Goal: Transaction & Acquisition: Purchase product/service

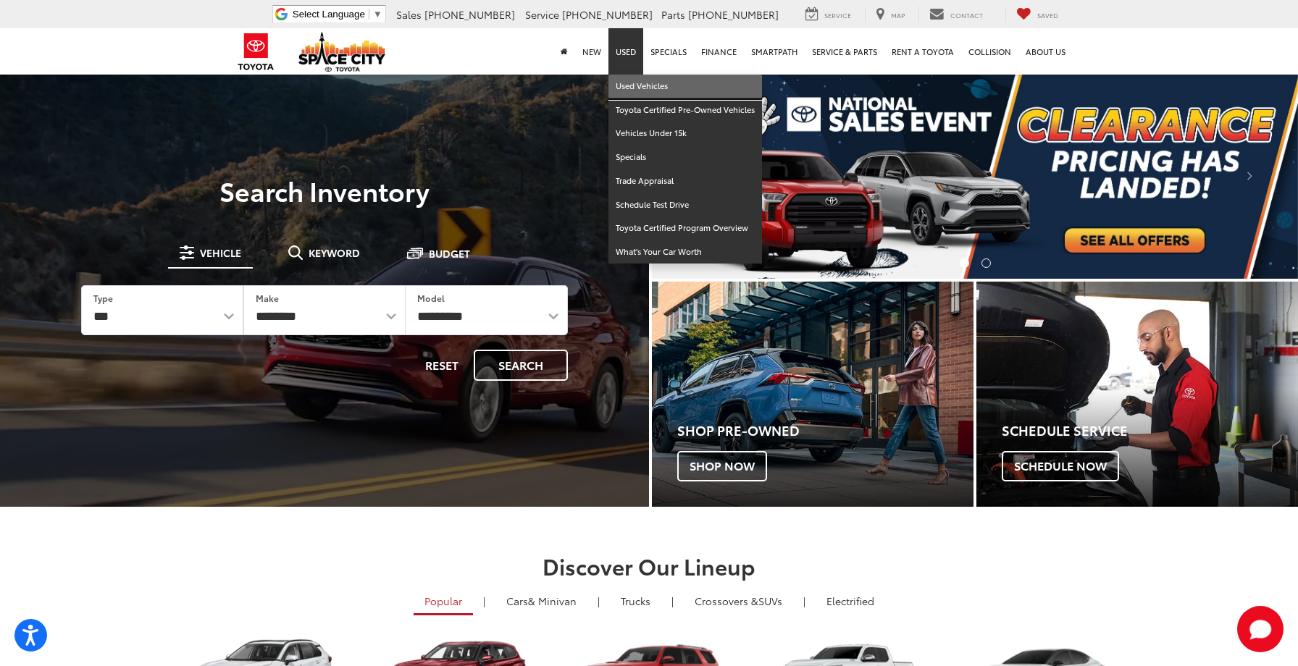
click at [640, 93] on link "Used Vehicles" at bounding box center [685, 87] width 154 height 24
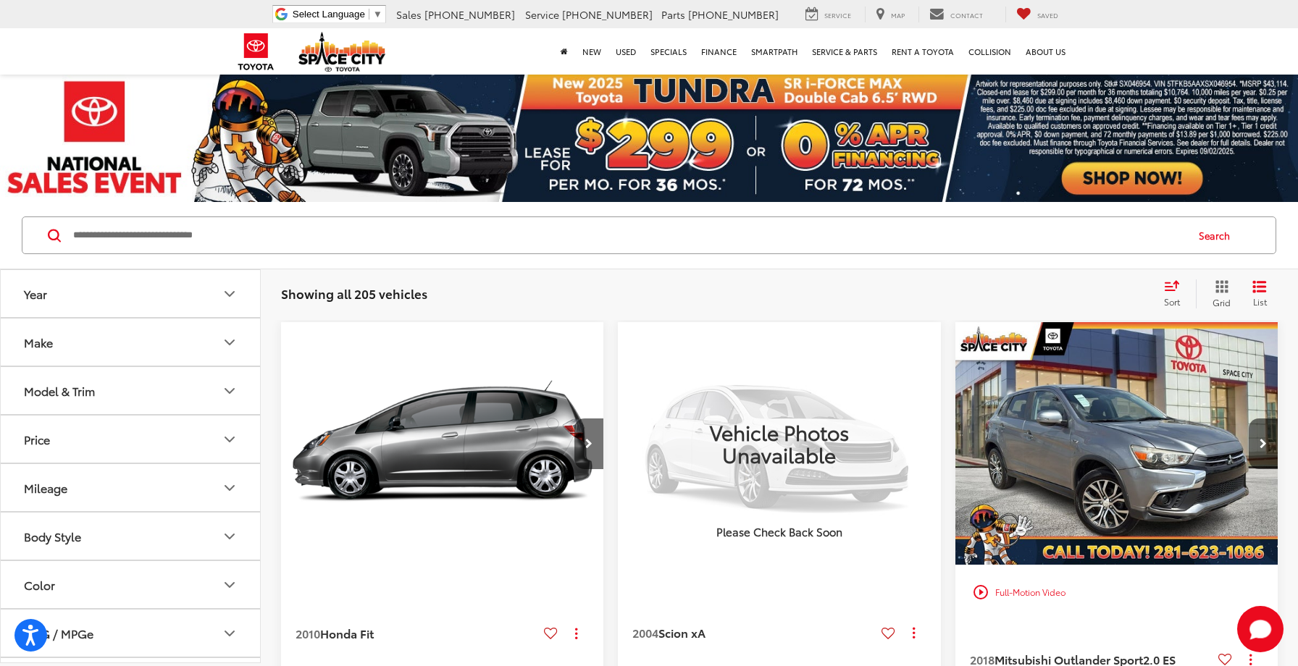
click at [551, 217] on div "Search" at bounding box center [649, 236] width 1255 height 38
click at [552, 236] on input "Search by Make, Model, or Keyword" at bounding box center [628, 235] width 1113 height 35
click at [551, 236] on input "Search by Make, Model, or Keyword" at bounding box center [628, 235] width 1113 height 35
click at [534, 236] on input "Search by Make, Model, or Keyword" at bounding box center [628, 235] width 1113 height 35
paste input "******"
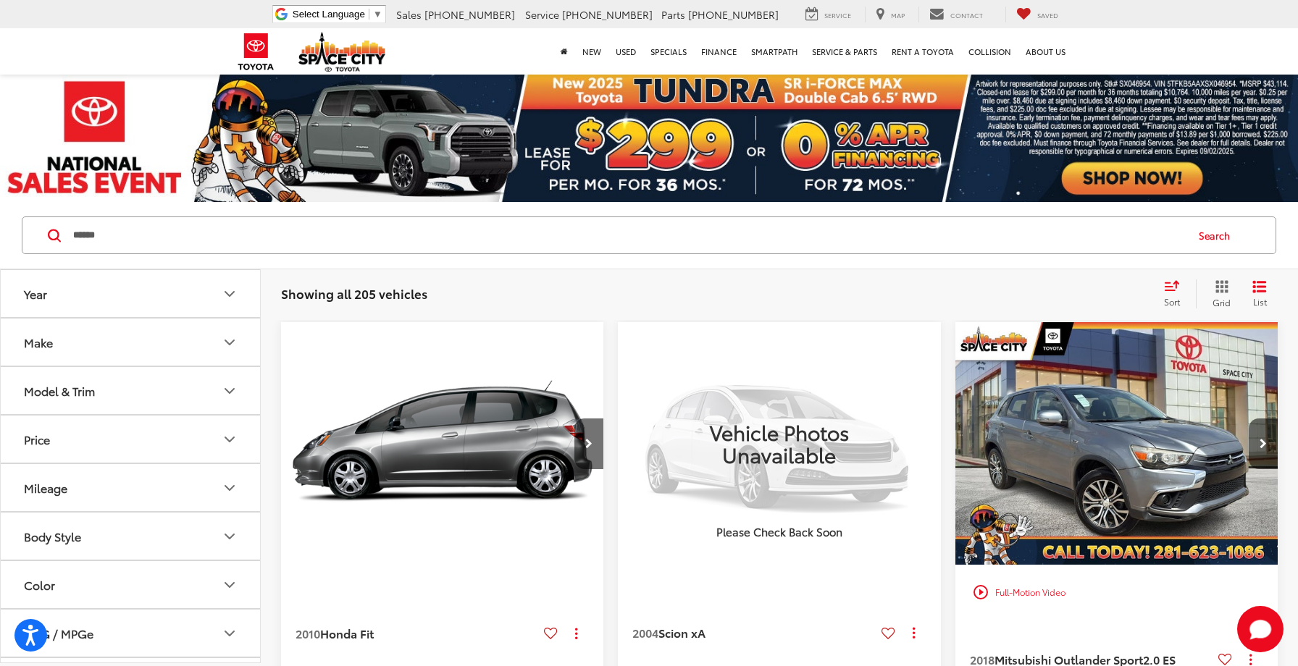
type input "******"
click at [1225, 234] on button "Search" at bounding box center [1218, 235] width 66 height 36
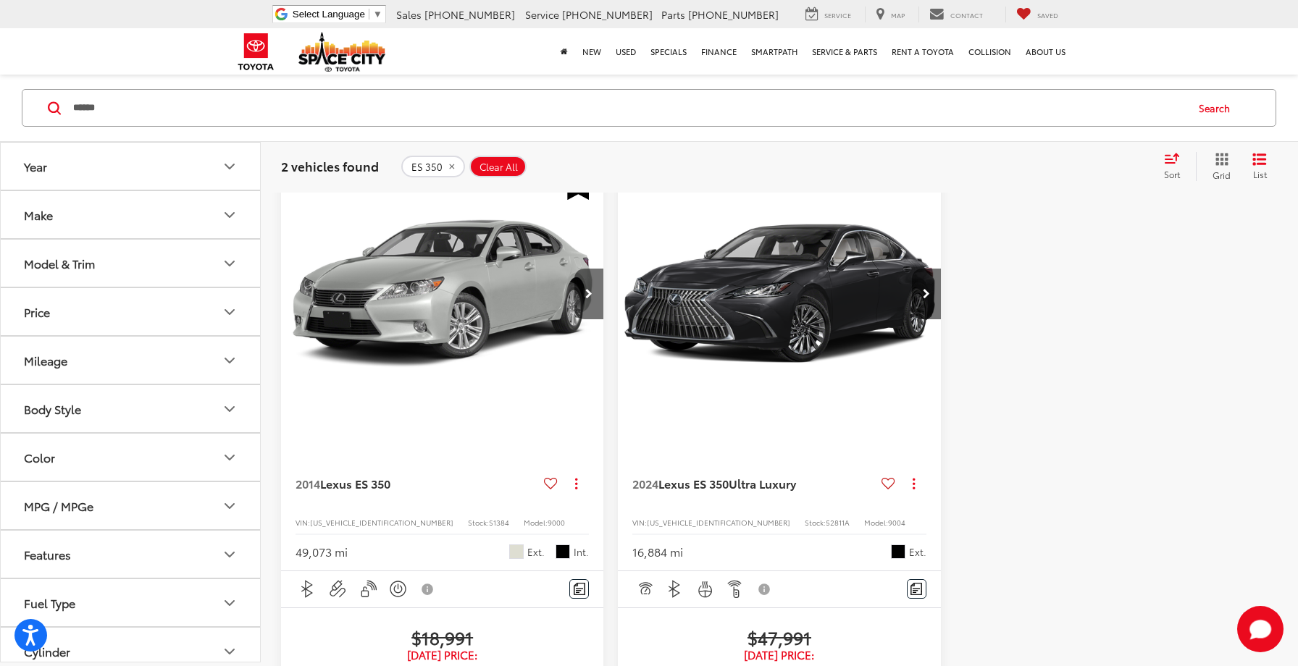
scroll to position [133, 0]
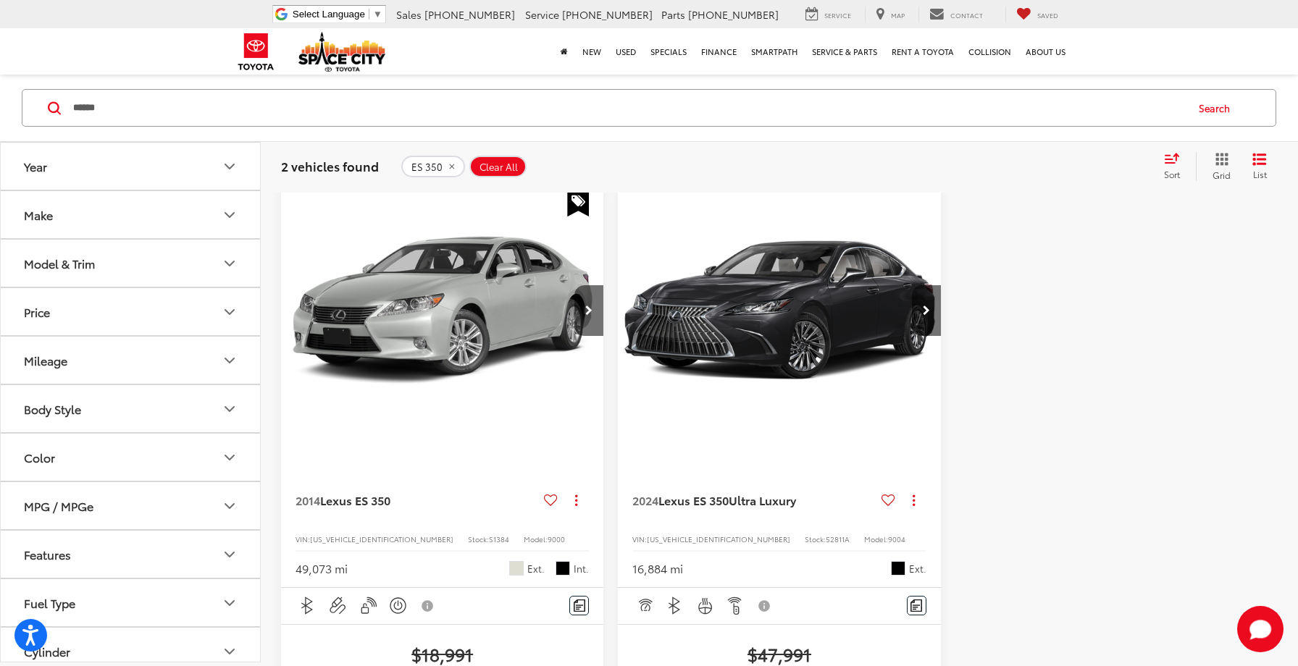
click at [776, 275] on img "2024 Lexus ES 350 350 Ultra Luxury 0" at bounding box center [779, 310] width 325 height 243
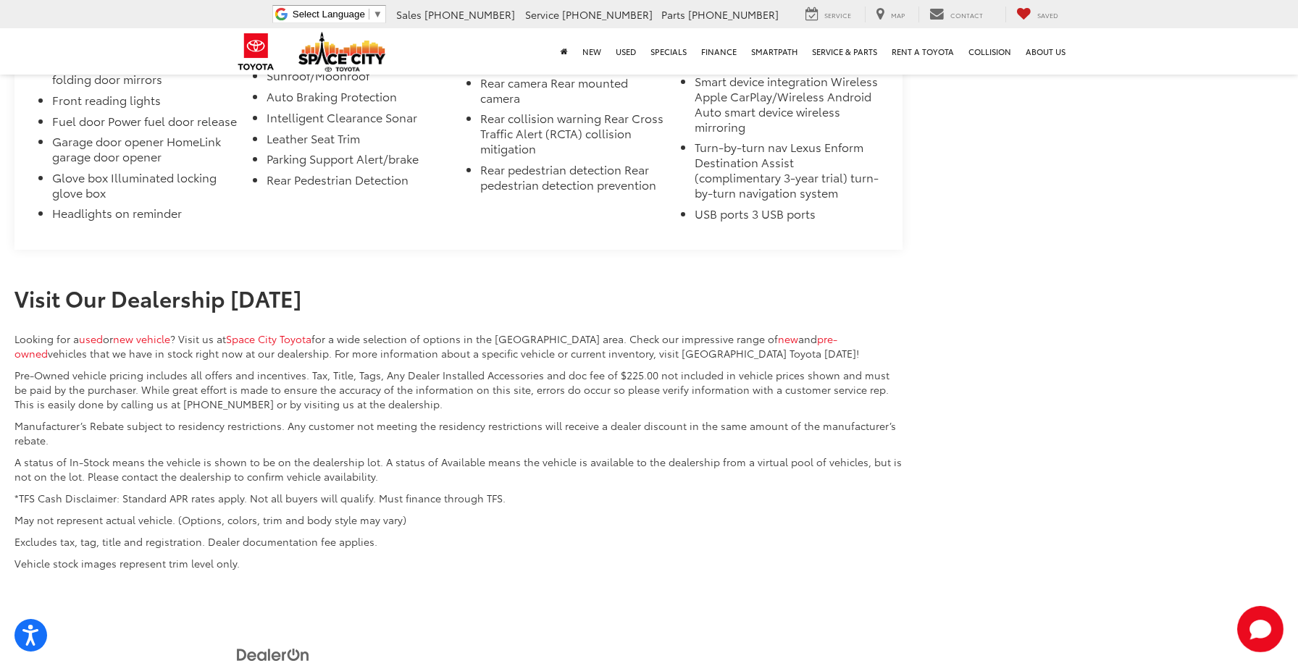
scroll to position [4769, 0]
